Goal: Navigation & Orientation: Find specific page/section

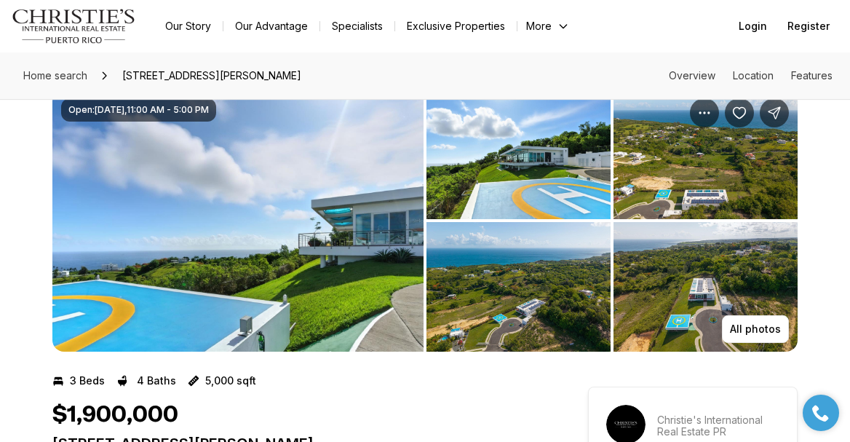
click at [66, 19] on img "Main navigation" at bounding box center [74, 26] width 124 height 35
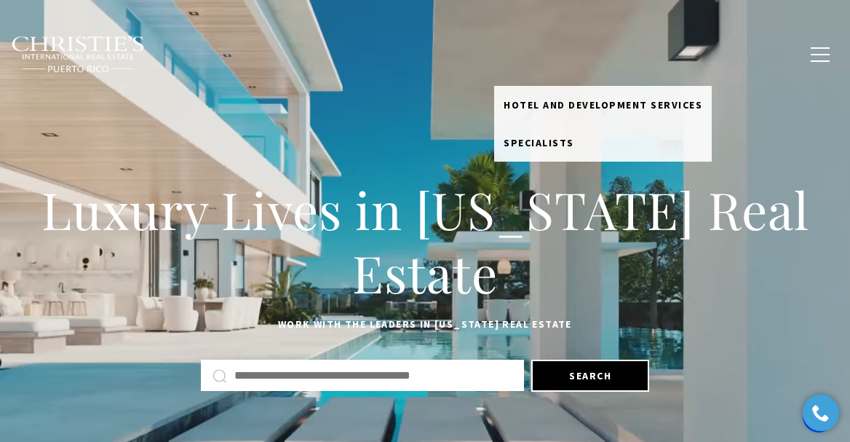
click at [531, 54] on link "Meet the Team" at bounding box center [539, 54] width 90 height 46
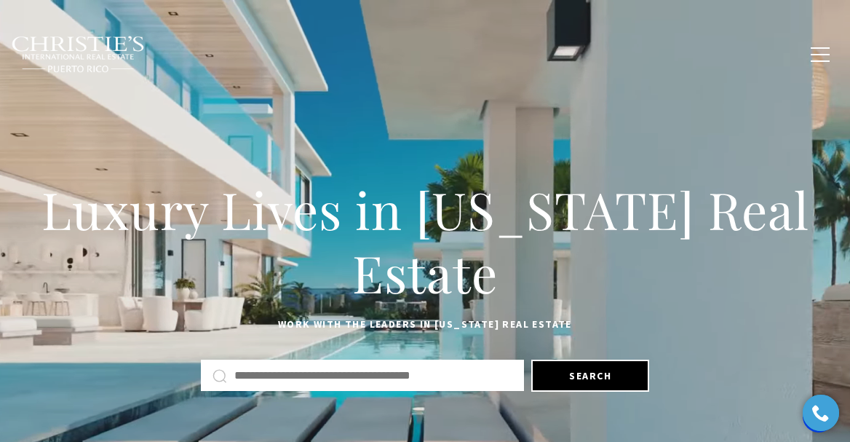
click at [531, 54] on link "Meet the Team" at bounding box center [539, 54] width 90 height 46
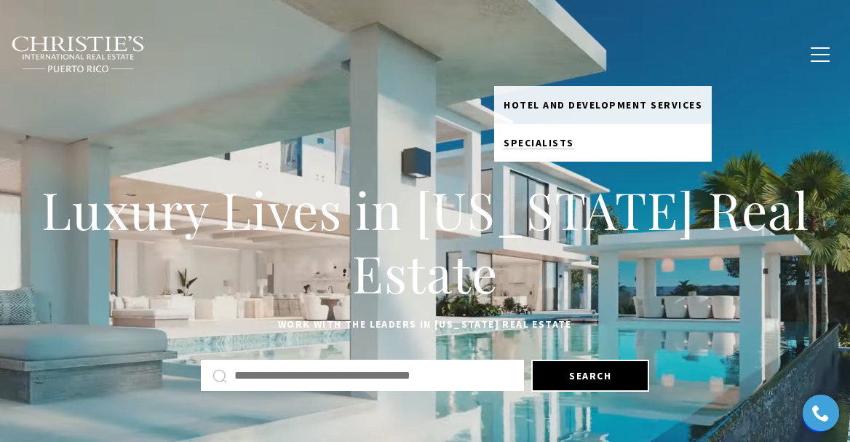
click at [549, 144] on link "Specialists" at bounding box center [603, 143] width 218 height 38
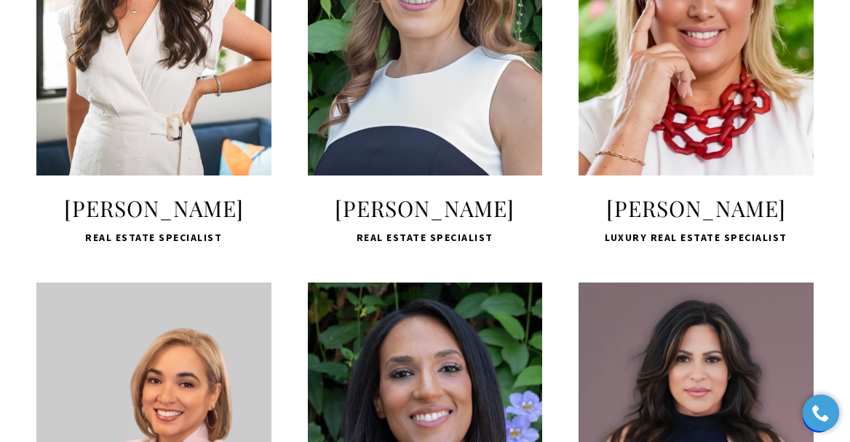
scroll to position [1118, 0]
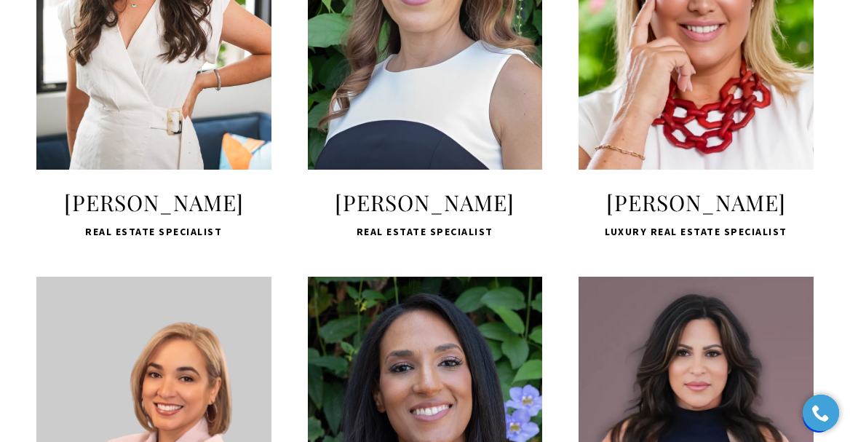
click at [674, 148] on div "LEARN MORE" at bounding box center [695, 16] width 235 height 305
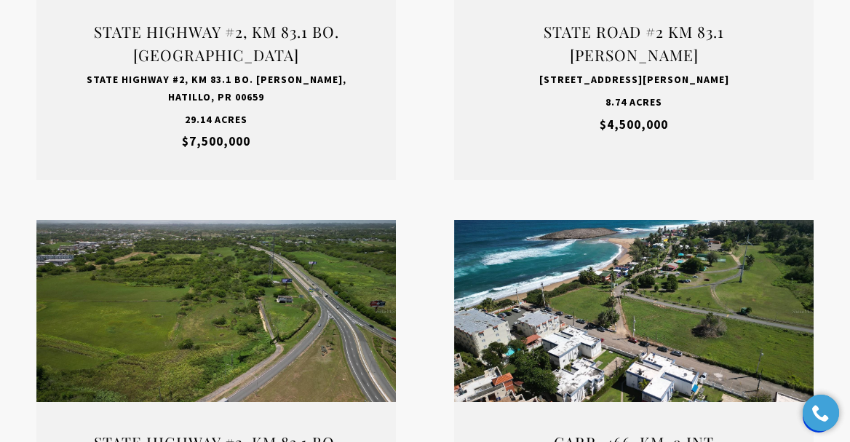
scroll to position [1927, 0]
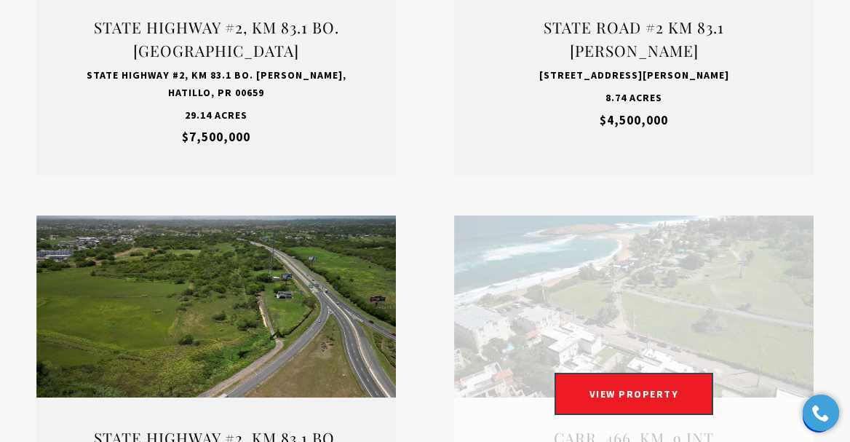
click at [589, 238] on link "Open this option" at bounding box center [633, 400] width 359 height 370
